Goal: Book appointment/travel/reservation

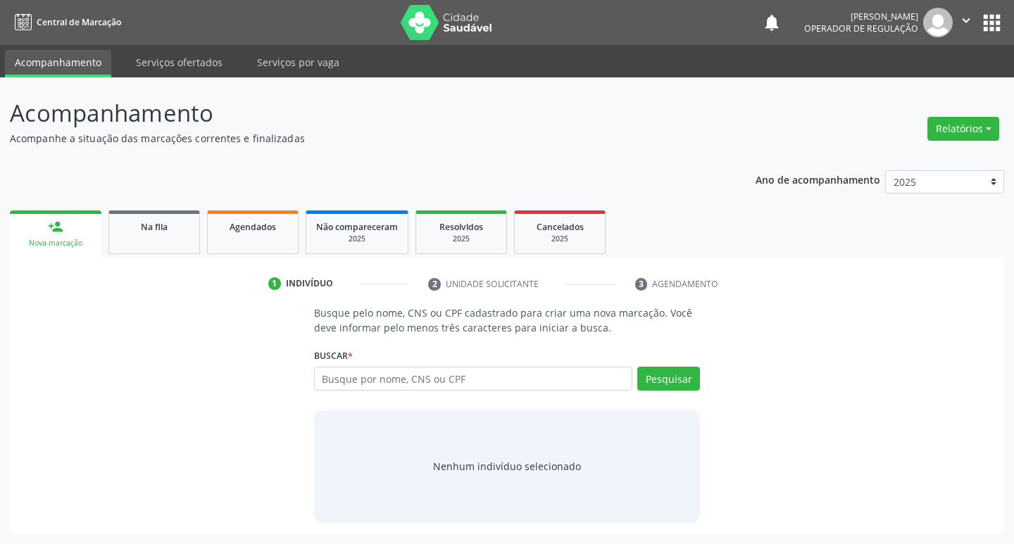
click at [363, 383] on input "text" at bounding box center [473, 379] width 319 height 24
type input "[PERSON_NAME]"
click at [667, 383] on button "Pesquisar" at bounding box center [668, 379] width 63 height 24
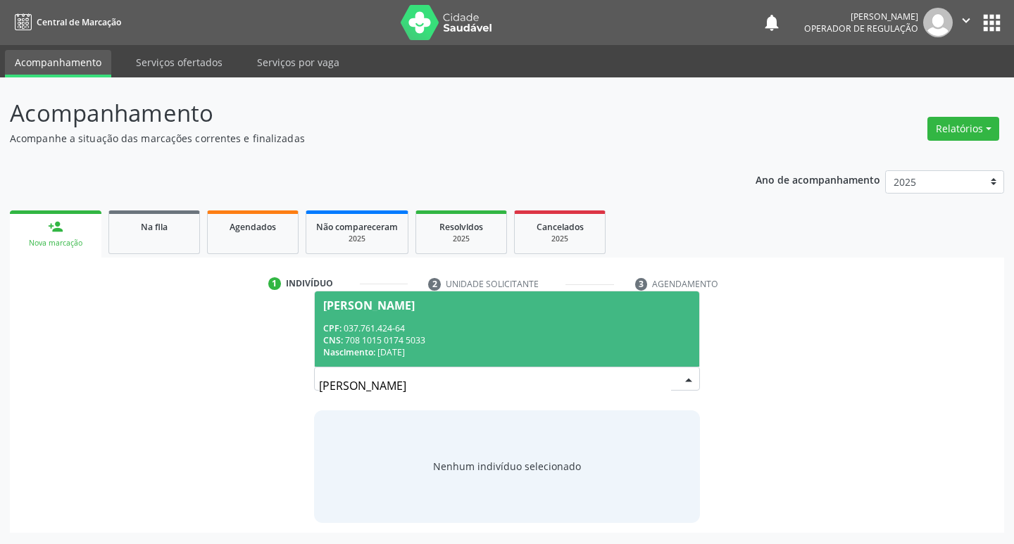
click at [484, 325] on div "CPF: 037.761.424-64" at bounding box center [507, 328] width 368 height 12
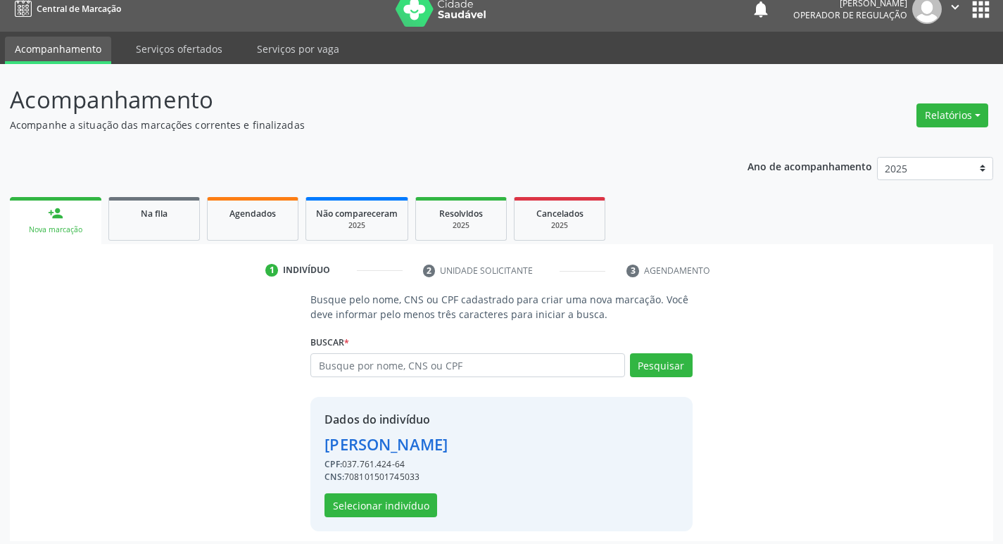
scroll to position [20, 0]
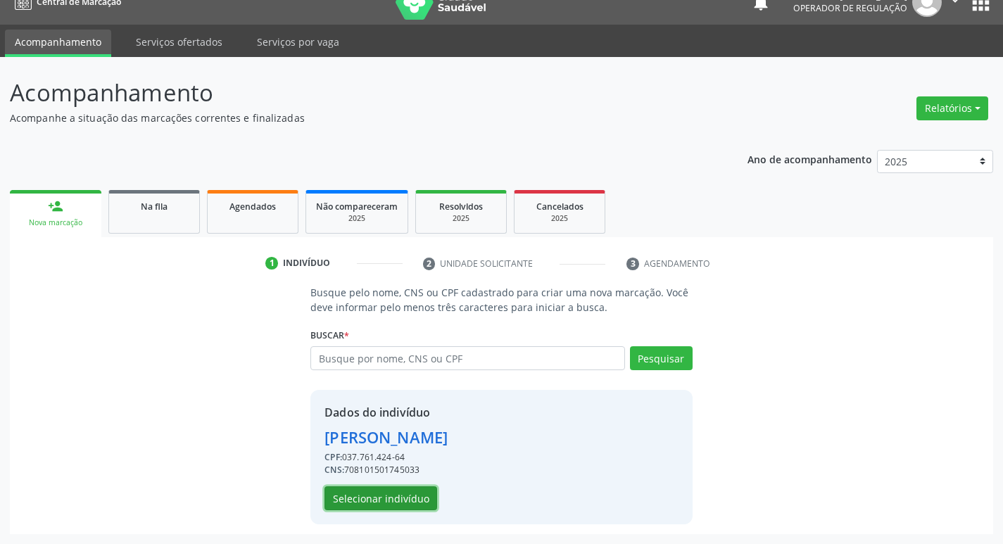
click at [387, 501] on button "Selecionar indivíduo" at bounding box center [381, 499] width 113 height 24
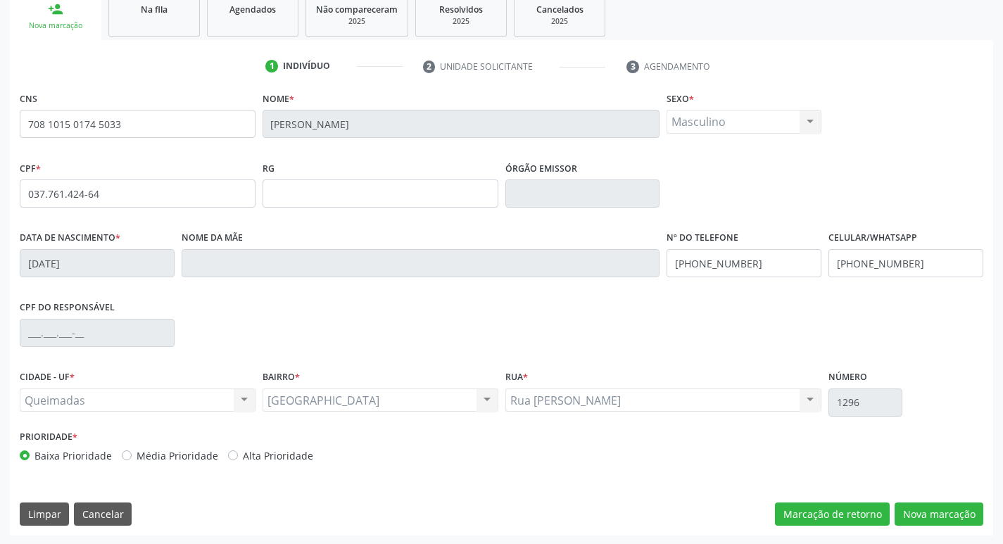
scroll to position [219, 0]
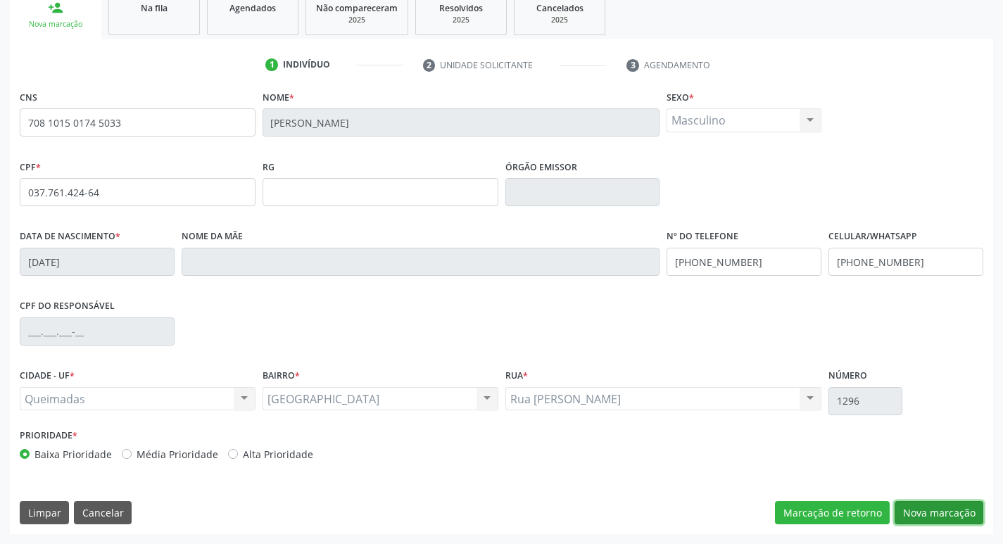
click at [941, 512] on button "Nova marcação" at bounding box center [939, 513] width 89 height 24
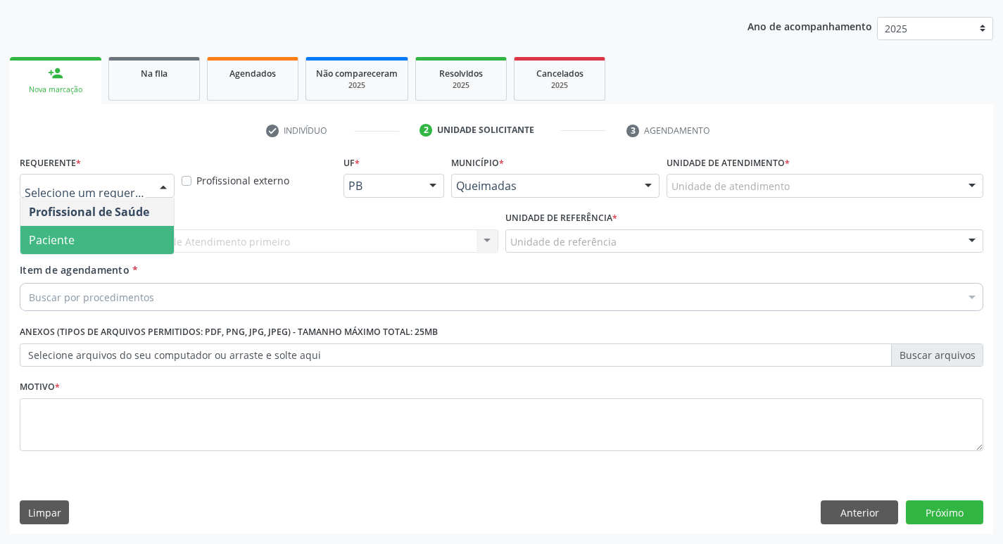
click at [85, 241] on span "Paciente" at bounding box center [96, 240] width 153 height 28
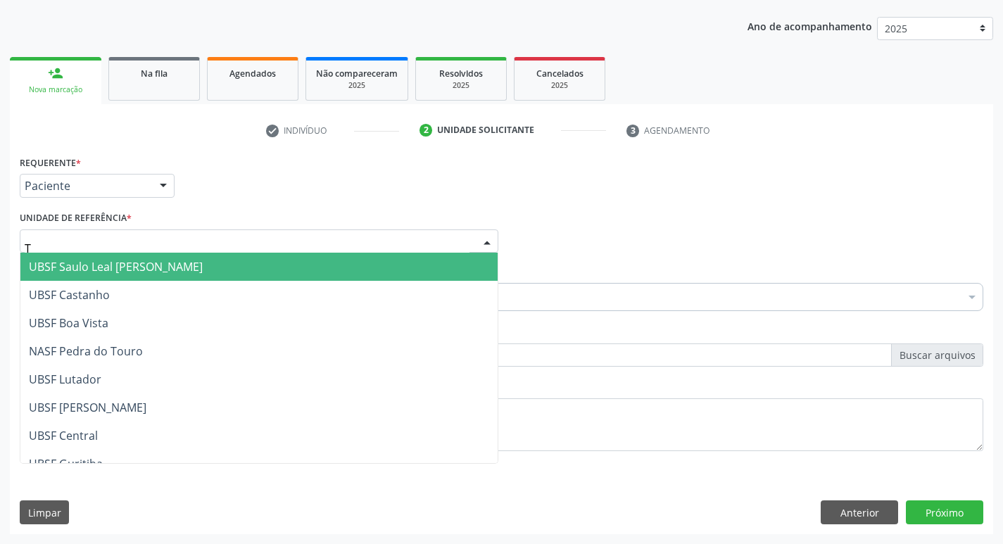
type input "TI"
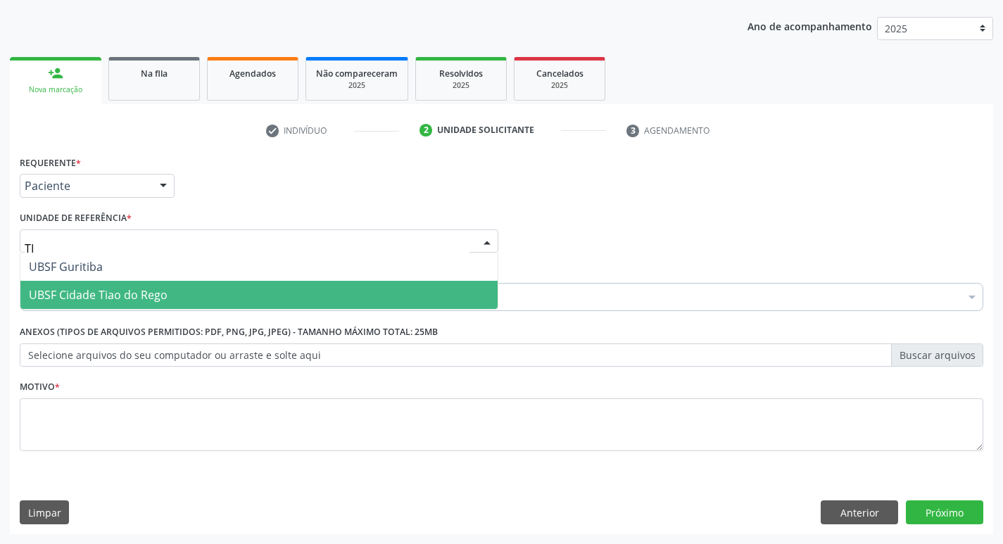
click at [99, 304] on span "UBSF Cidade Tiao do Rego" at bounding box center [258, 295] width 477 height 28
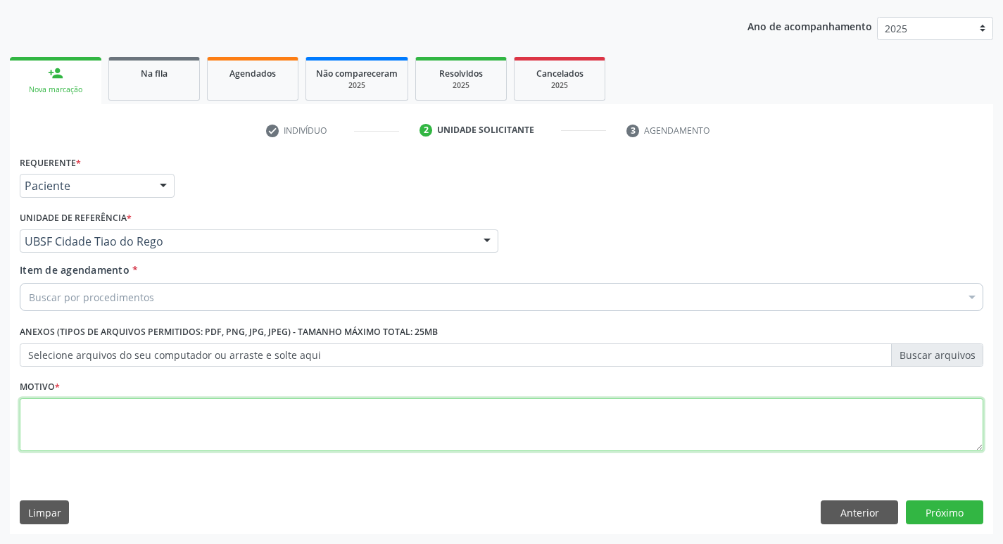
click at [77, 406] on textarea at bounding box center [502, 425] width 964 height 54
type textarea "RETORNO"
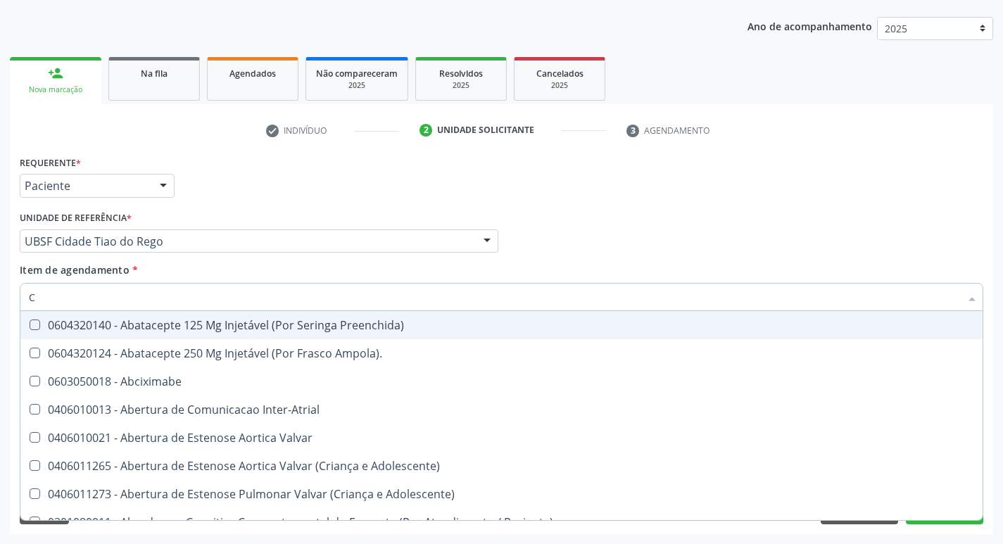
type input "CARDIOLO"
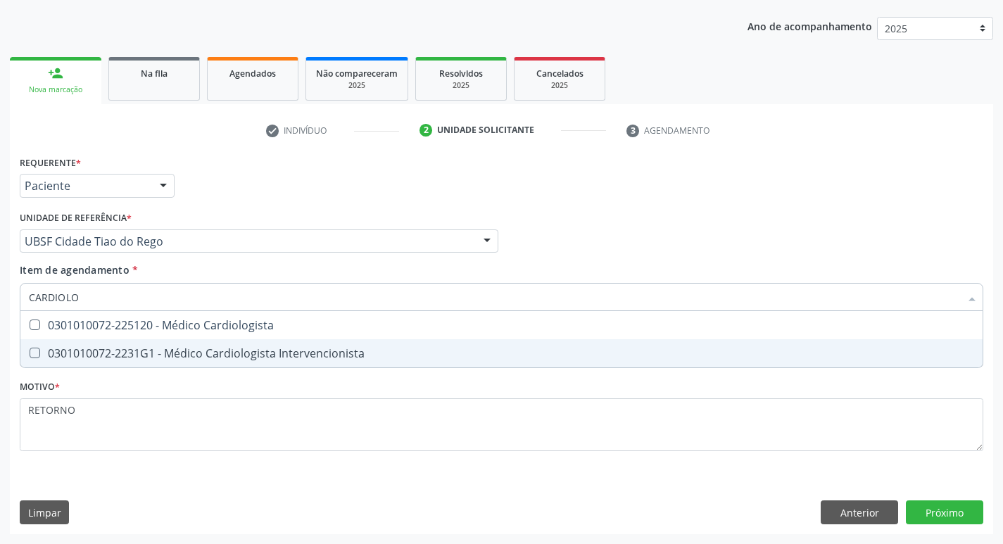
click at [215, 351] on div "0301010072-2231G1 - Médico Cardiologista Intervencionista" at bounding box center [502, 353] width 946 height 11
checkbox Intervencionista "true"
click at [941, 503] on div "Requerente * Paciente Profissional de Saúde Paciente Nenhum resultado encontrad…" at bounding box center [502, 343] width 984 height 382
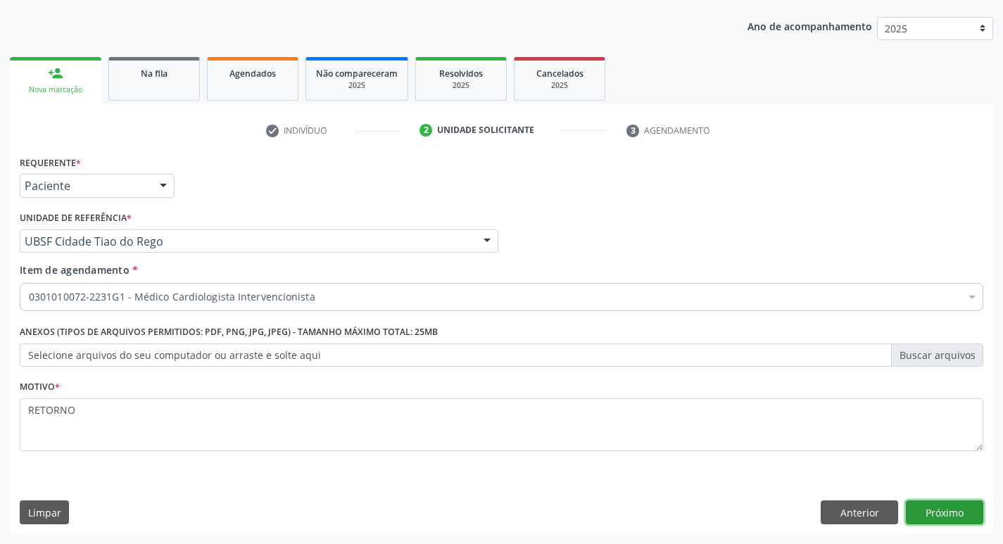
click at [936, 515] on button "Próximo" at bounding box center [944, 513] width 77 height 24
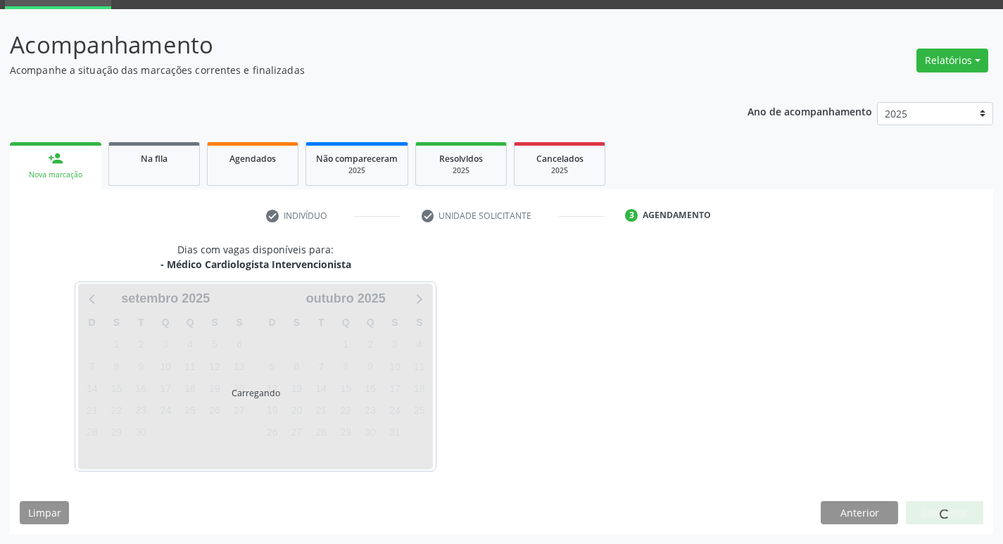
scroll to position [68, 0]
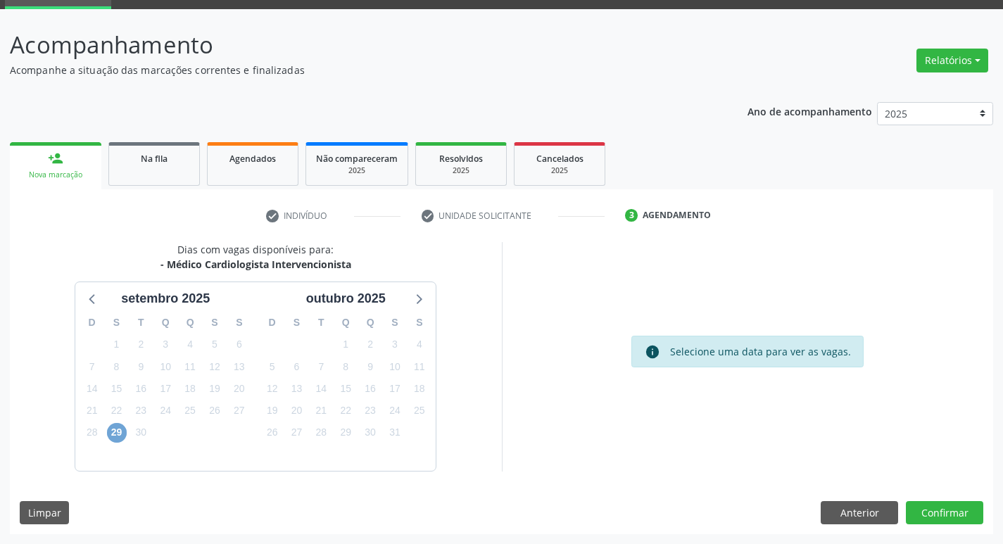
click at [115, 434] on span "29" at bounding box center [117, 433] width 20 height 20
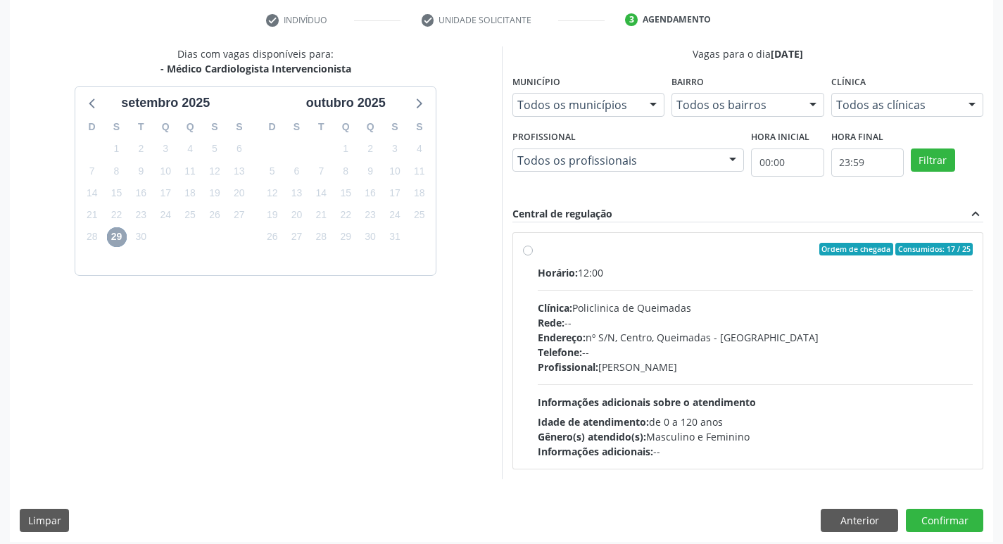
scroll to position [272, 0]
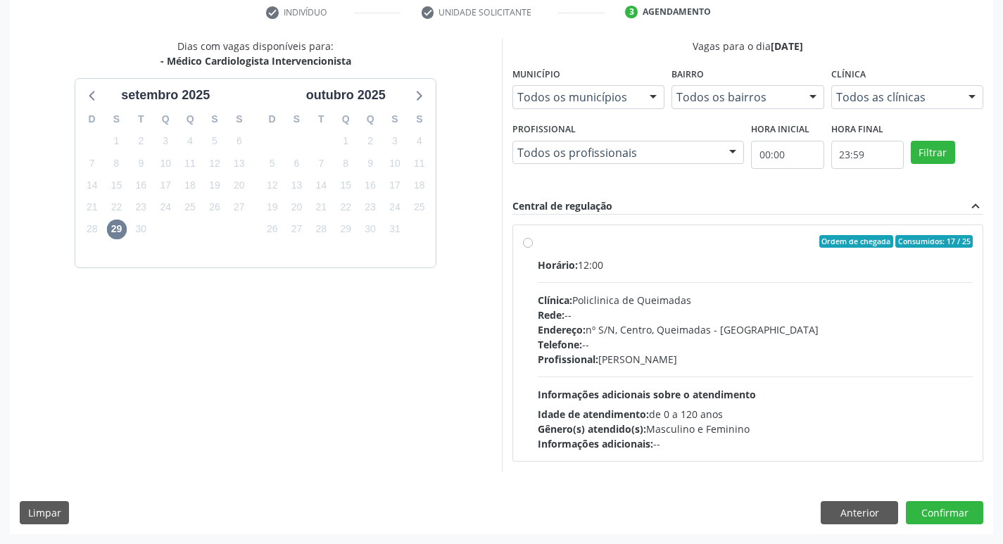
click at [673, 349] on div "Telefone: --" at bounding box center [756, 344] width 436 height 15
click at [533, 248] on input "Ordem de chegada Consumidos: 17 / 25 Horário: 12:00 Clínica: Policlinica de Que…" at bounding box center [528, 241] width 10 height 13
radio input "true"
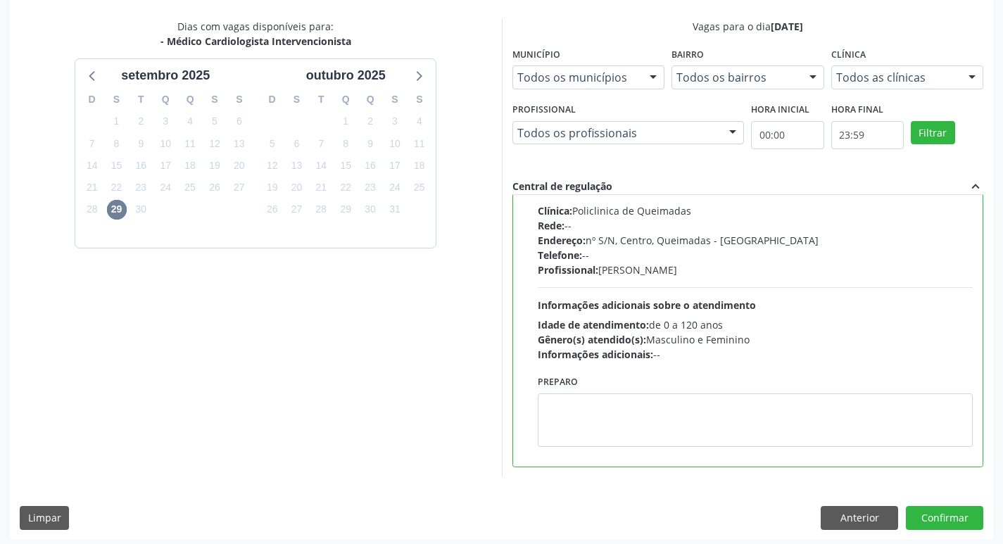
scroll to position [297, 0]
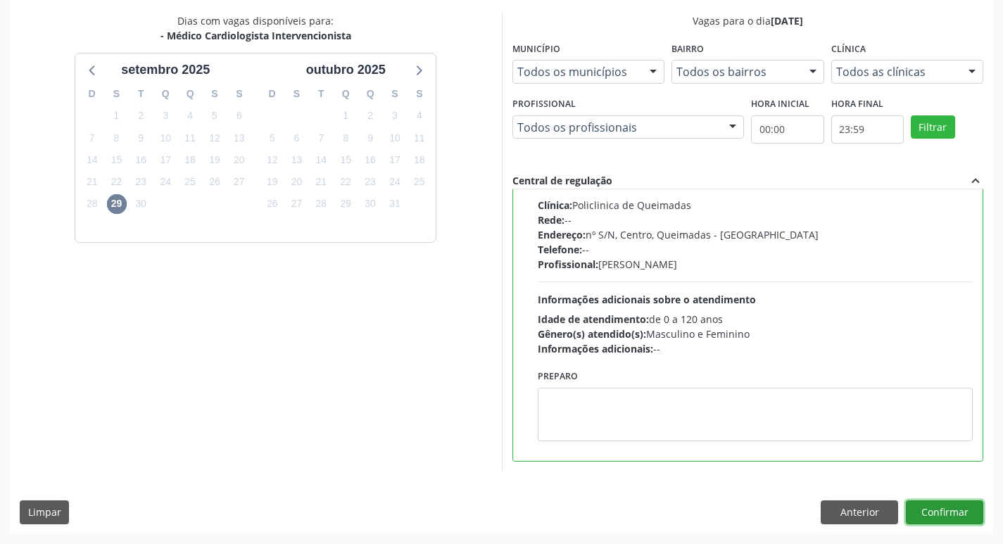
click at [922, 506] on button "Confirmar" at bounding box center [944, 513] width 77 height 24
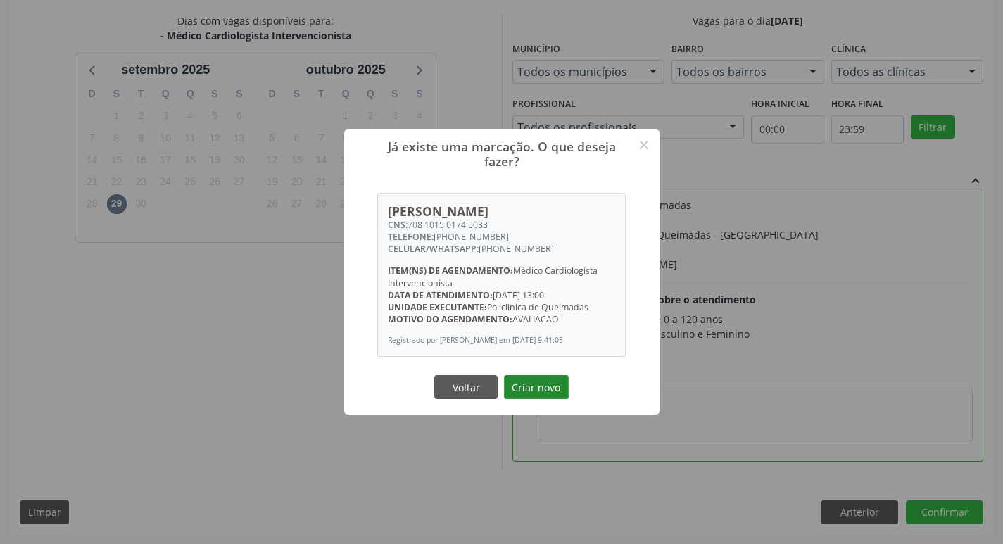
click at [544, 387] on button "Criar novo" at bounding box center [536, 387] width 65 height 24
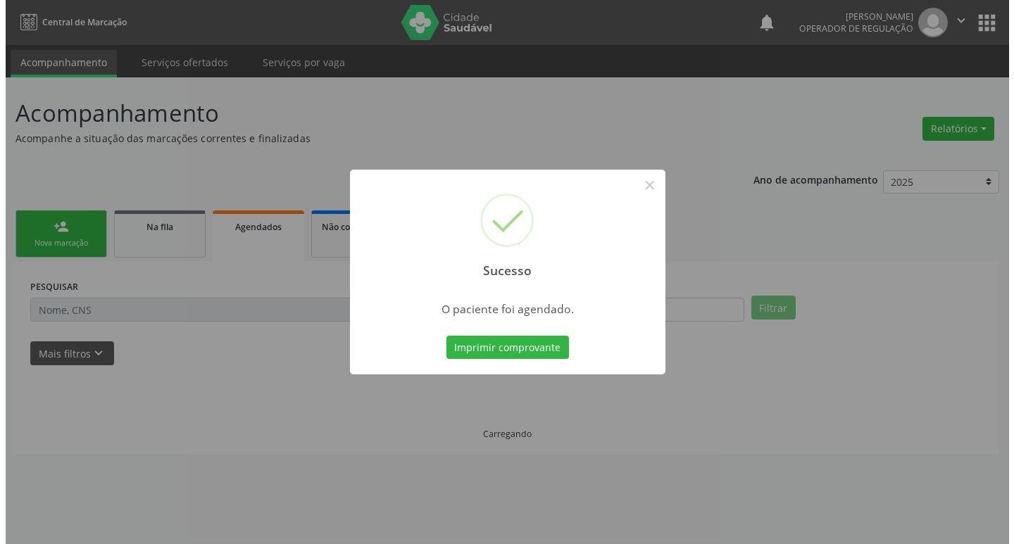
scroll to position [0, 0]
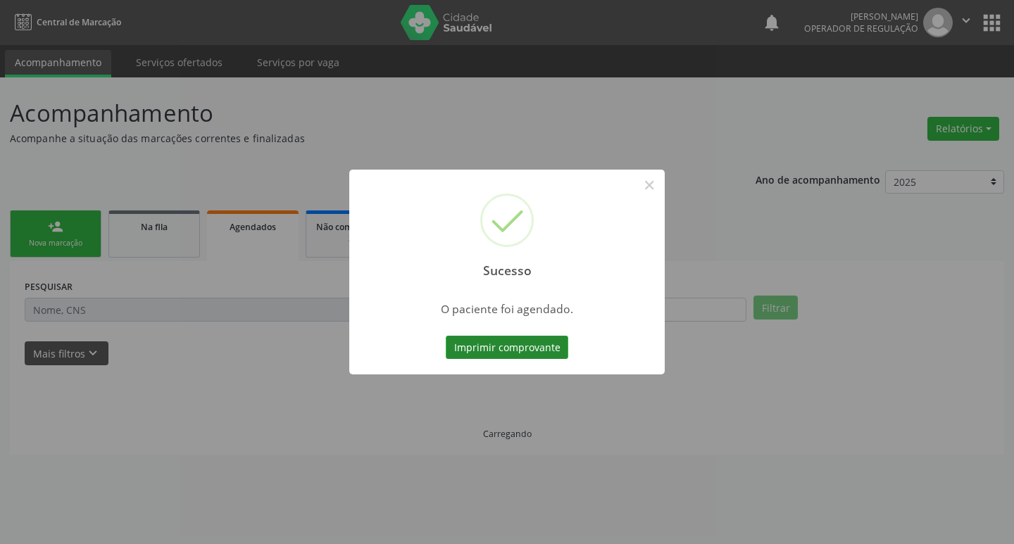
click at [501, 350] on button "Imprimir comprovante" at bounding box center [507, 348] width 123 height 24
